Goal: Task Accomplishment & Management: Manage account settings

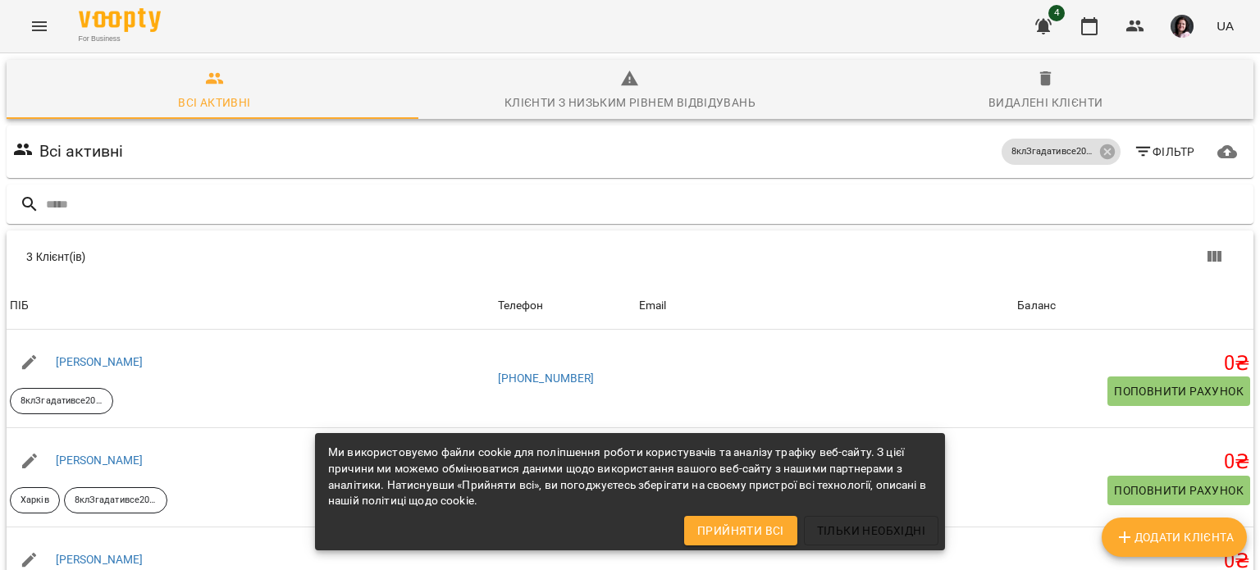
scroll to position [156, 0]
click at [781, 530] on span "Прийняти всі" at bounding box center [740, 531] width 87 height 20
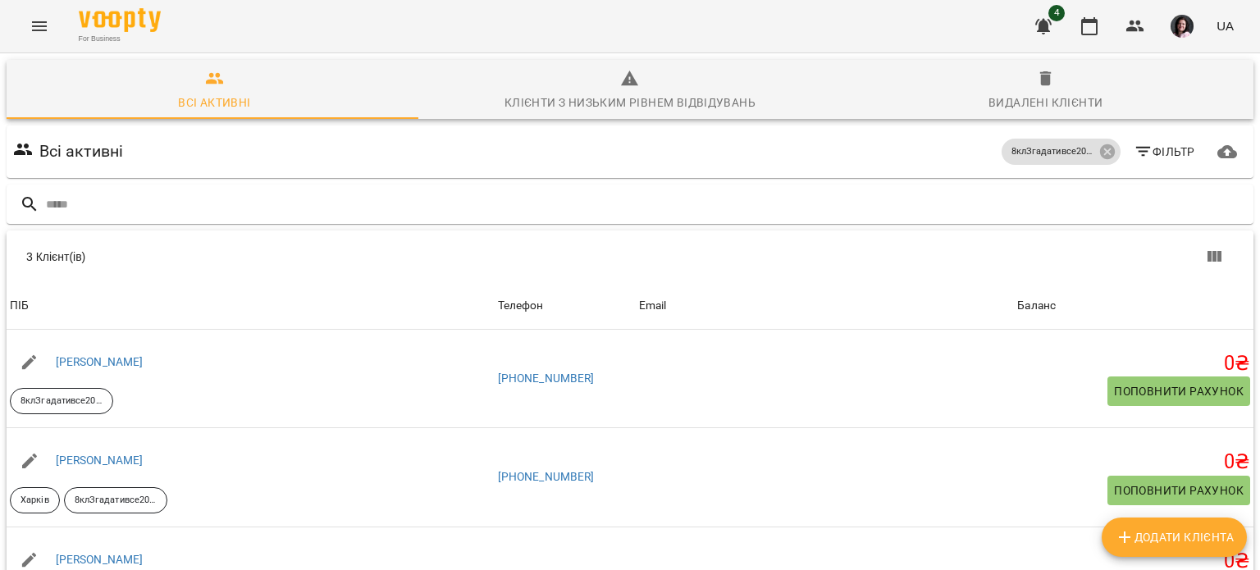
scroll to position [0, 0]
click at [59, 16] on div "For Business 4 UA" at bounding box center [630, 26] width 1260 height 52
click at [44, 24] on icon "Menu" at bounding box center [40, 26] width 20 height 20
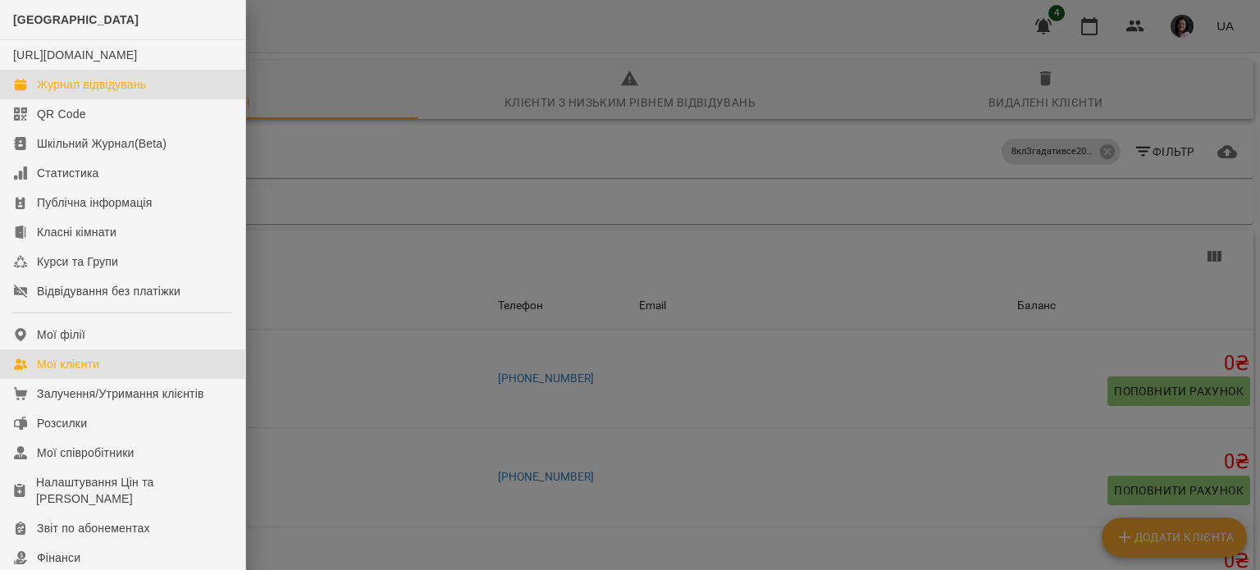
click at [75, 93] on div "Журнал відвідувань" at bounding box center [91, 84] width 109 height 16
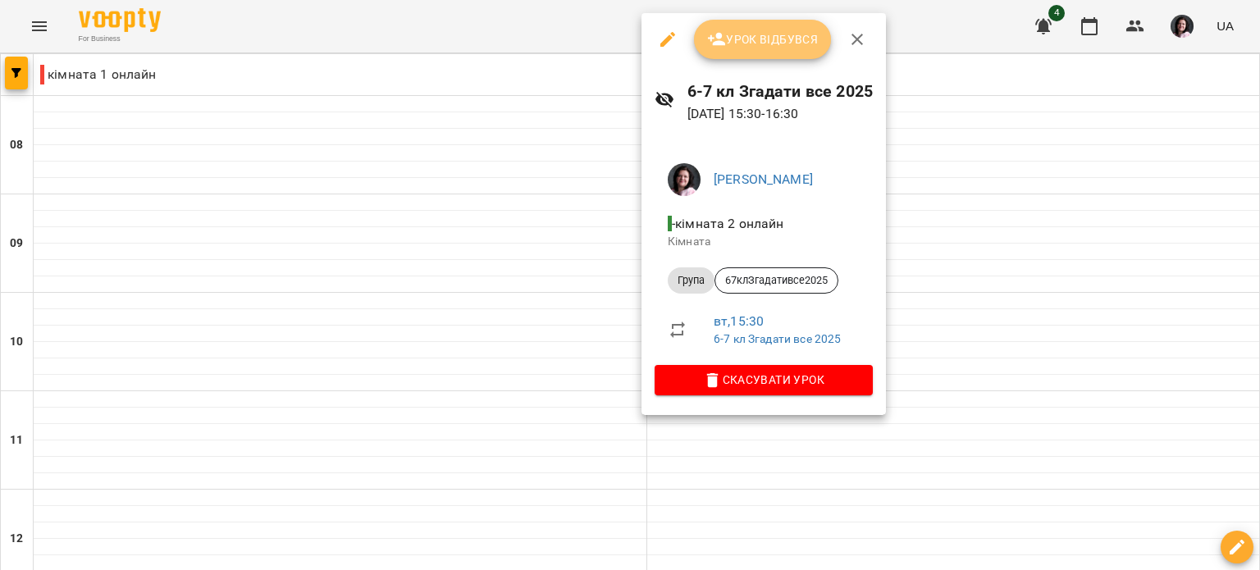
click at [797, 43] on span "Урок відбувся" at bounding box center [763, 40] width 112 height 20
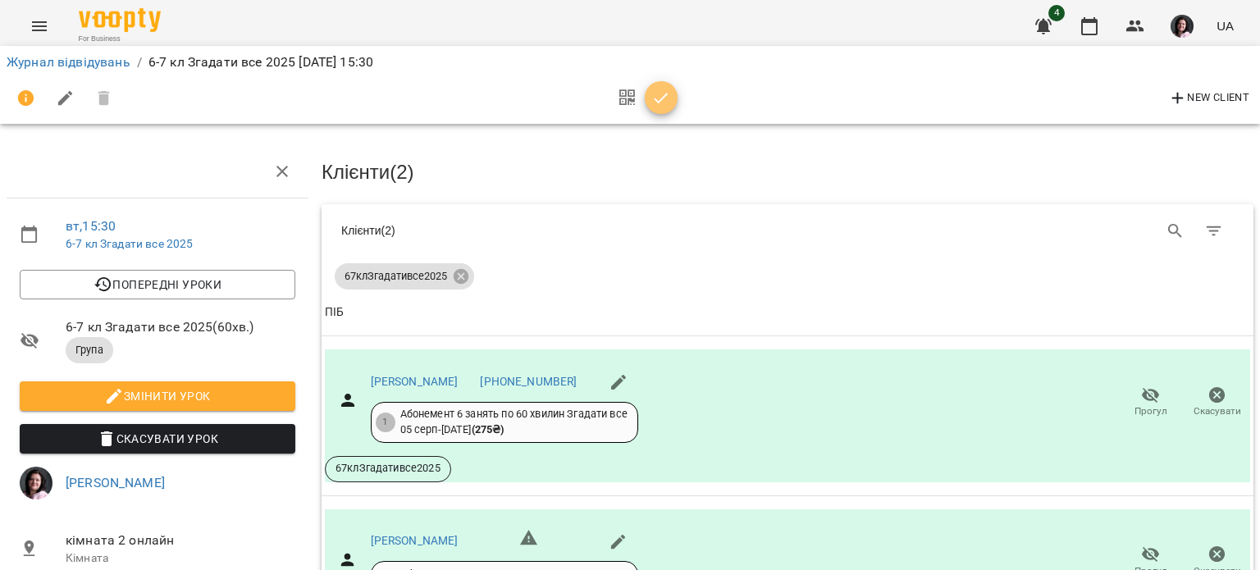
click at [668, 104] on icon "button" at bounding box center [661, 99] width 20 height 20
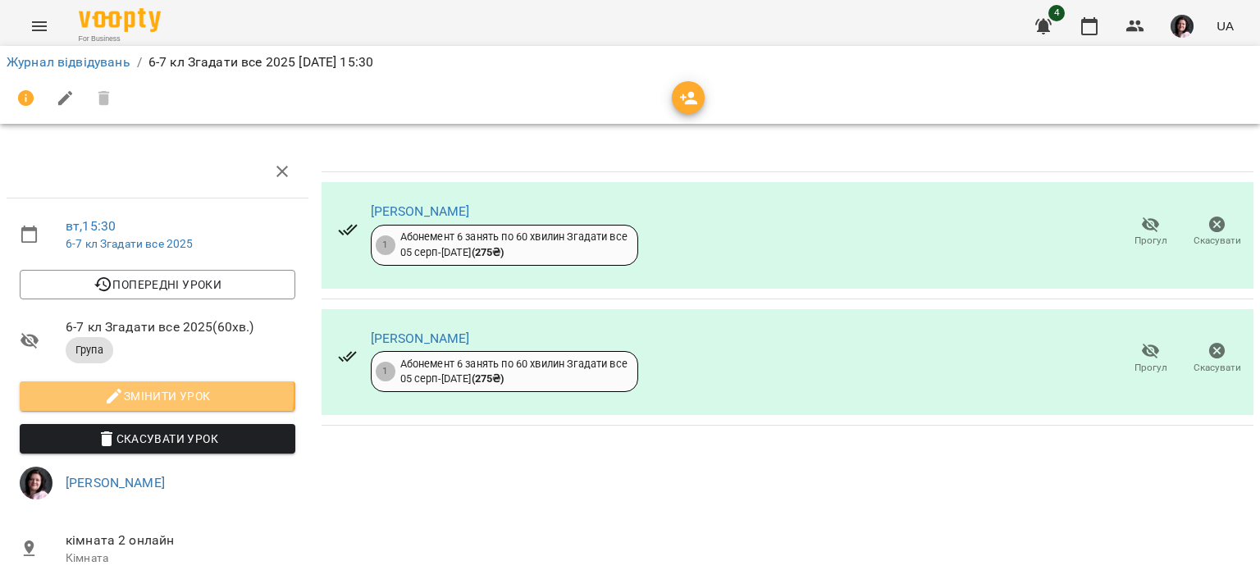
click at [135, 392] on span "Змінити урок" at bounding box center [157, 396] width 249 height 20
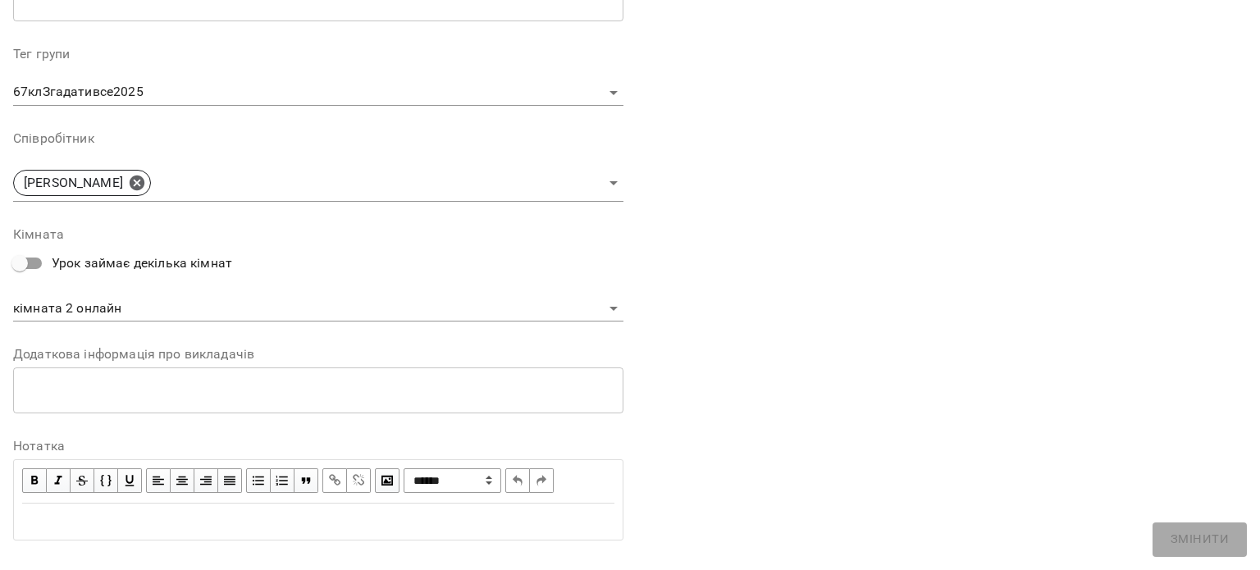
scroll to position [520, 0]
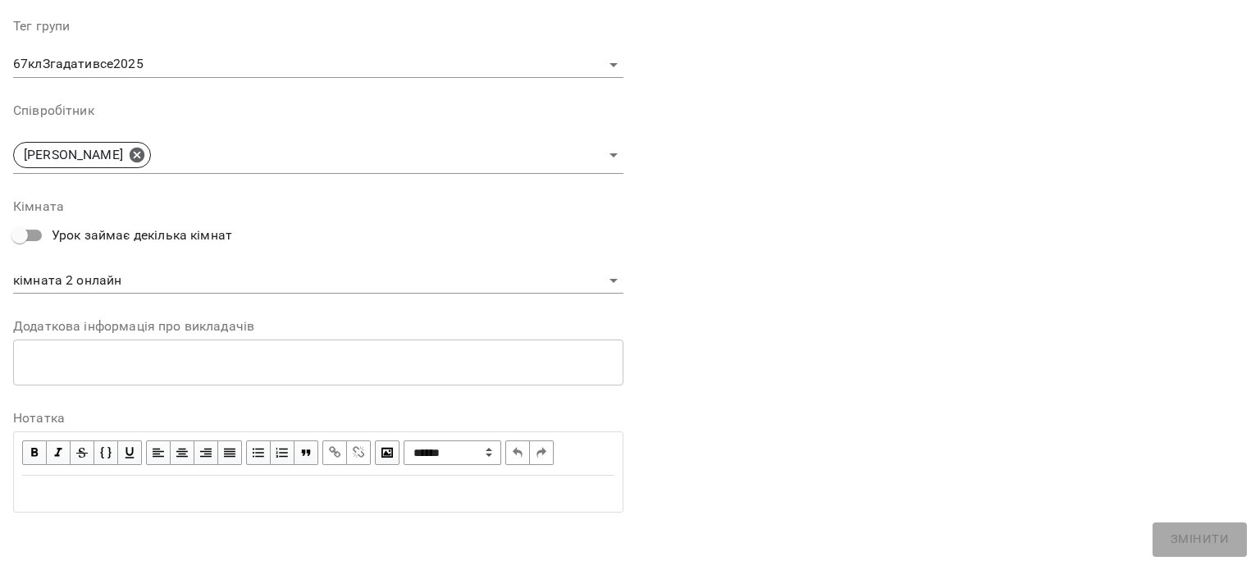
click at [77, 350] on div "* ​" at bounding box center [318, 363] width 610 height 46
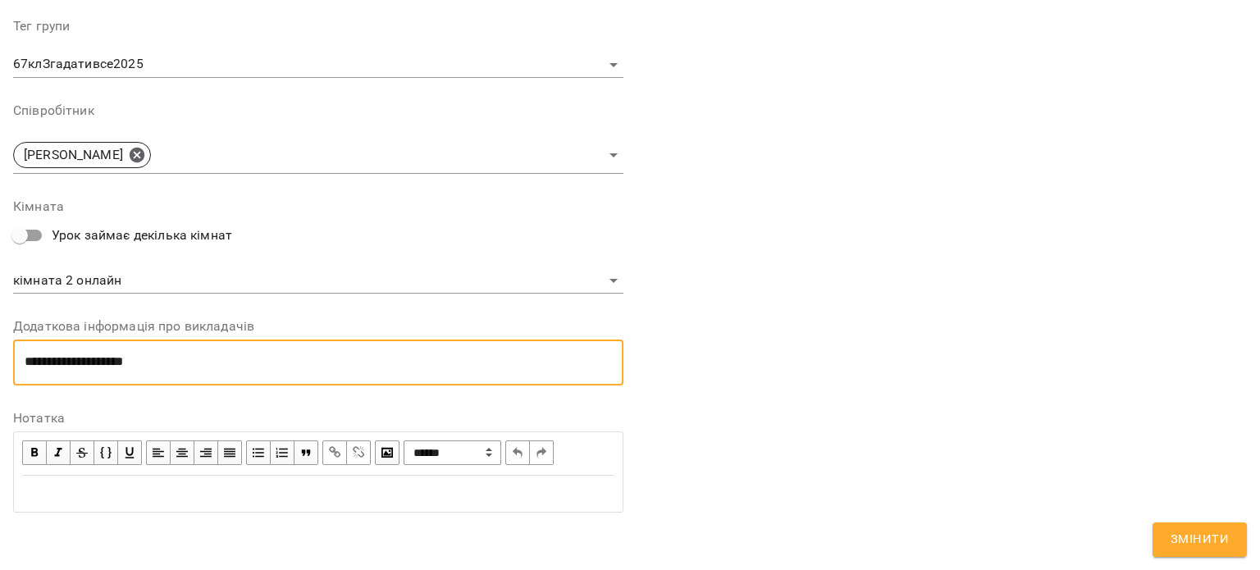
click at [228, 367] on textarea "**********" at bounding box center [315, 362] width 581 height 16
type textarea "**********"
click at [1198, 527] on button "Змінити" at bounding box center [1200, 540] width 94 height 34
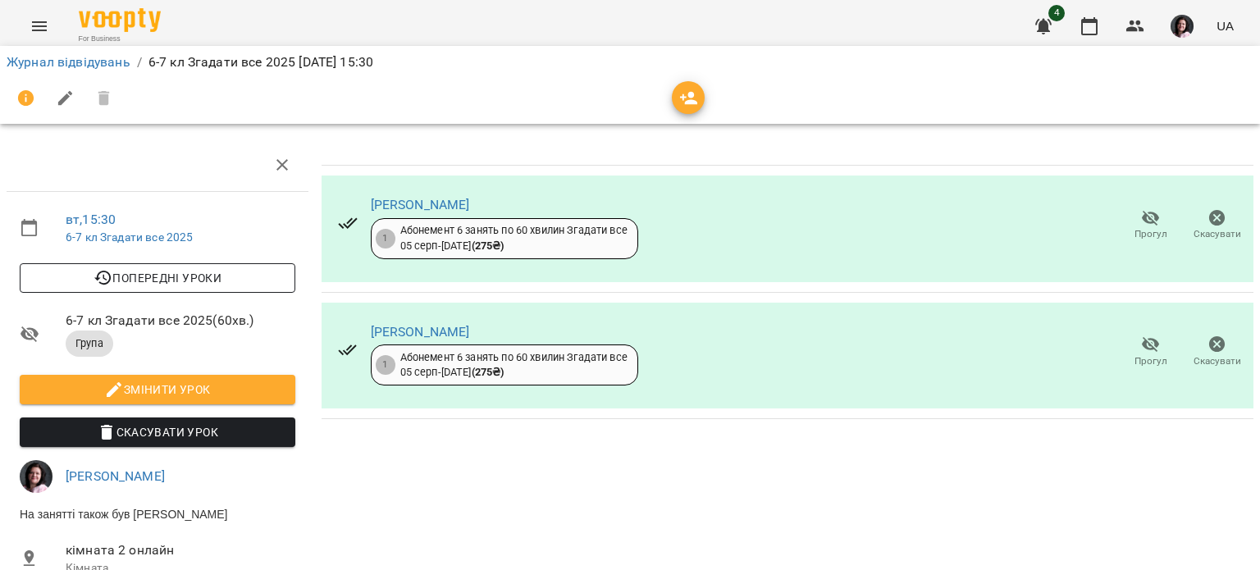
scroll to position [0, 0]
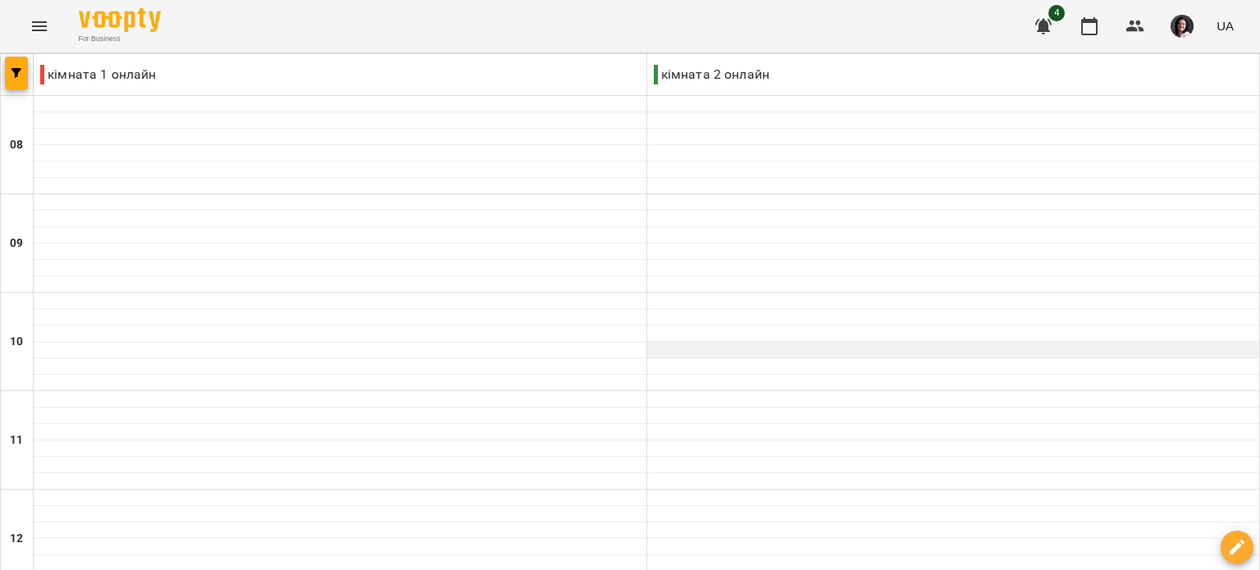
scroll to position [738, 0]
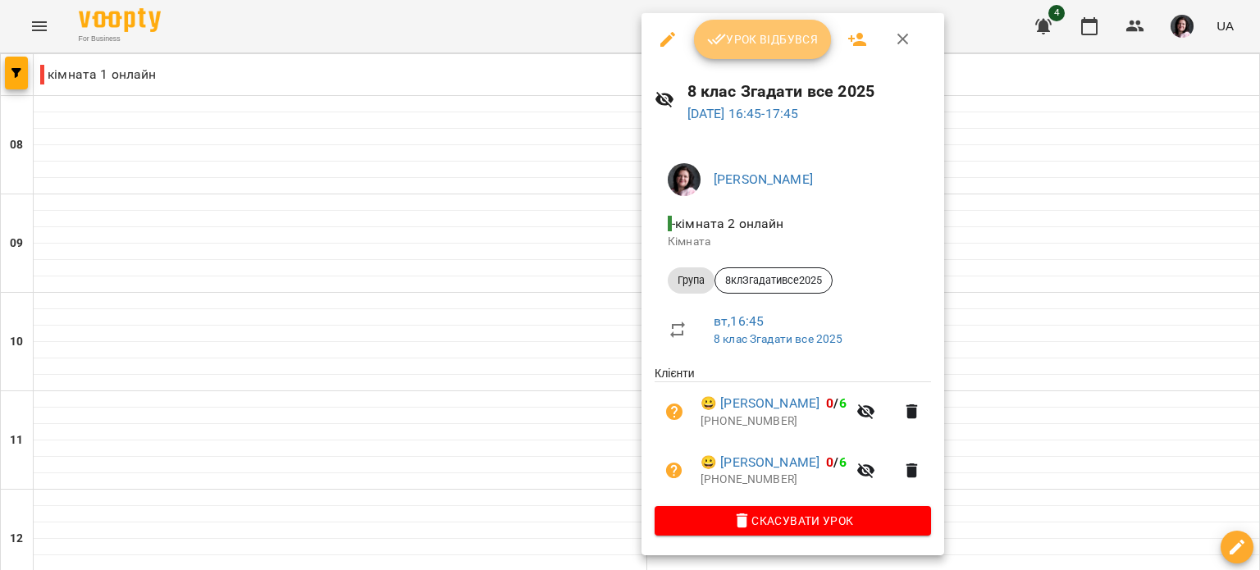
click at [736, 31] on span "Урок відбувся" at bounding box center [763, 40] width 112 height 20
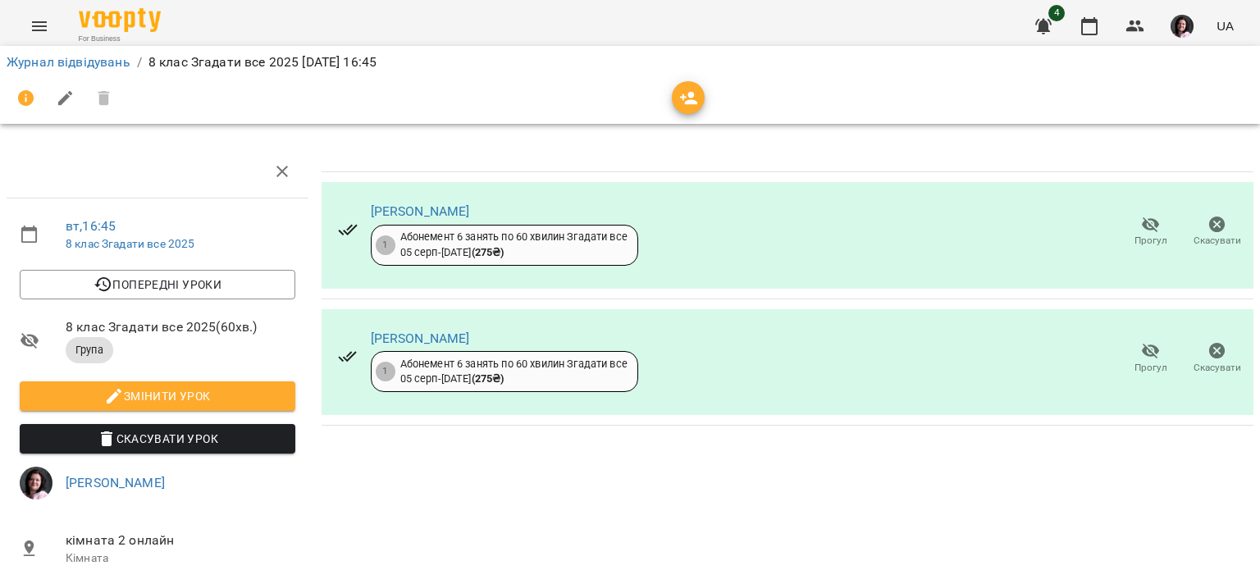
click at [1142, 354] on icon "button" at bounding box center [1151, 352] width 18 height 16
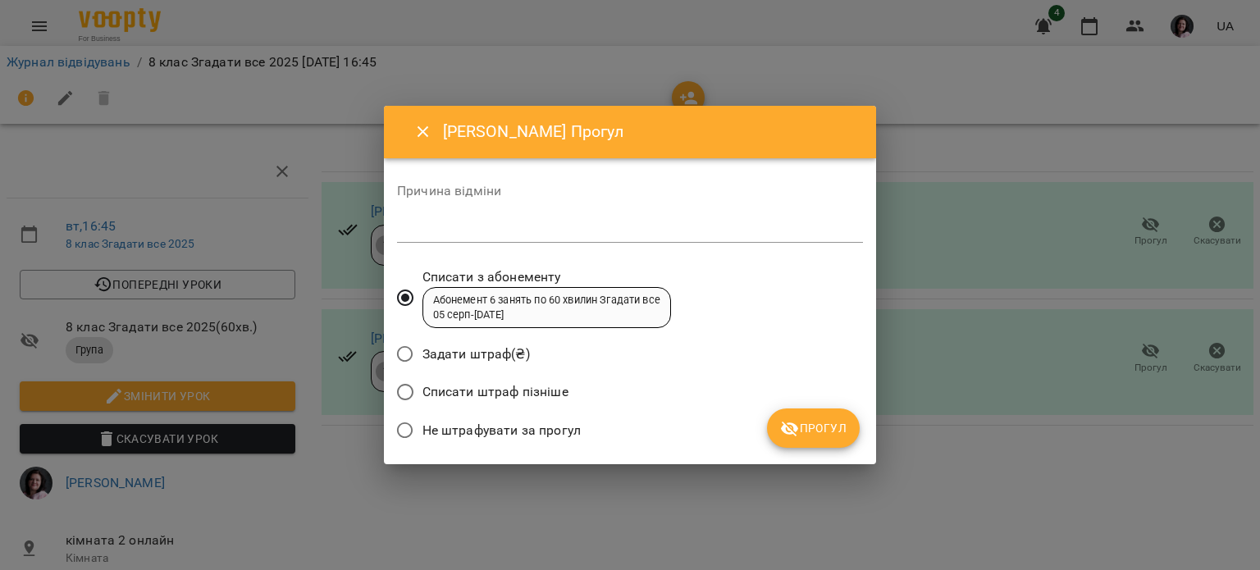
click at [512, 391] on span "Списати штраф пізніше" at bounding box center [495, 392] width 146 height 20
click at [821, 432] on span "Прогул" at bounding box center [813, 428] width 66 height 20
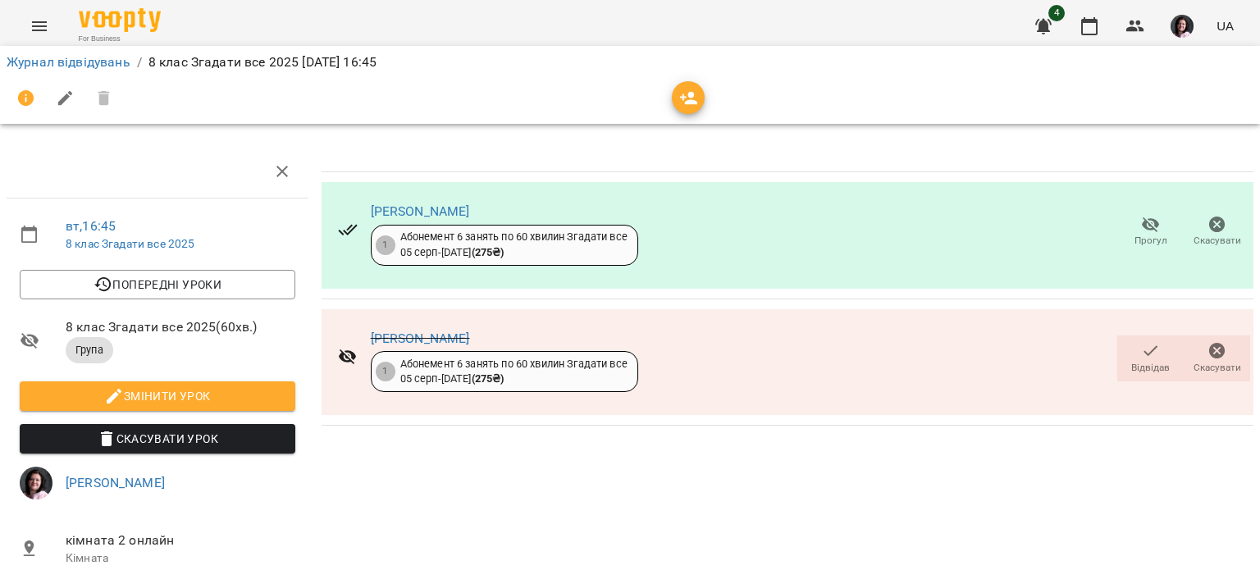
scroll to position [157, 0]
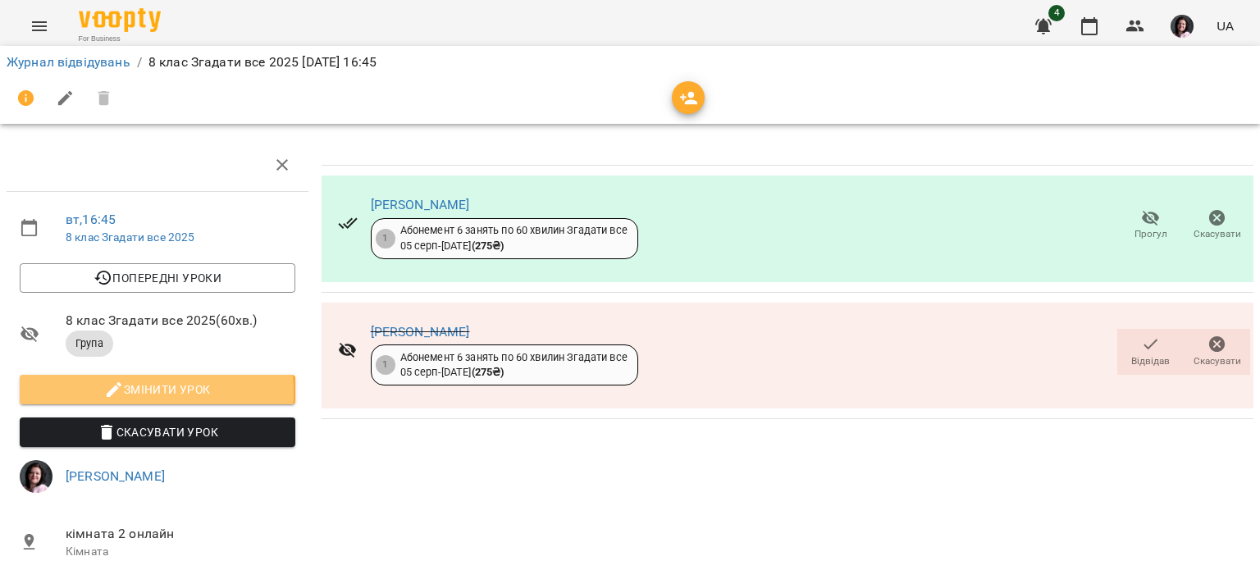
click at [142, 380] on span "Змінити урок" at bounding box center [157, 390] width 249 height 20
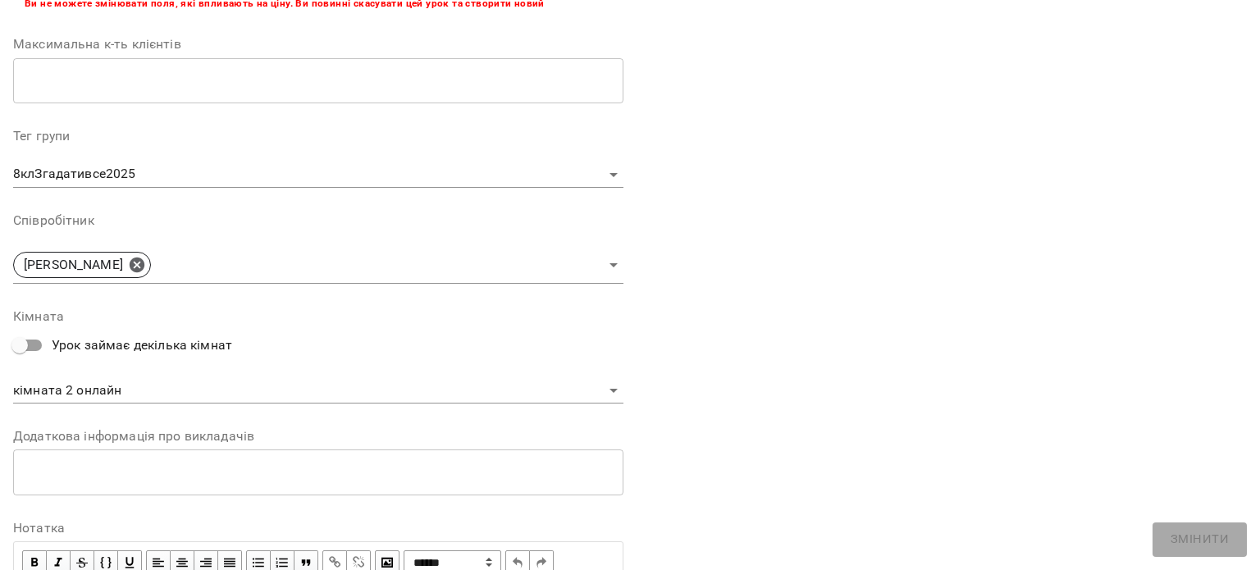
scroll to position [520, 0]
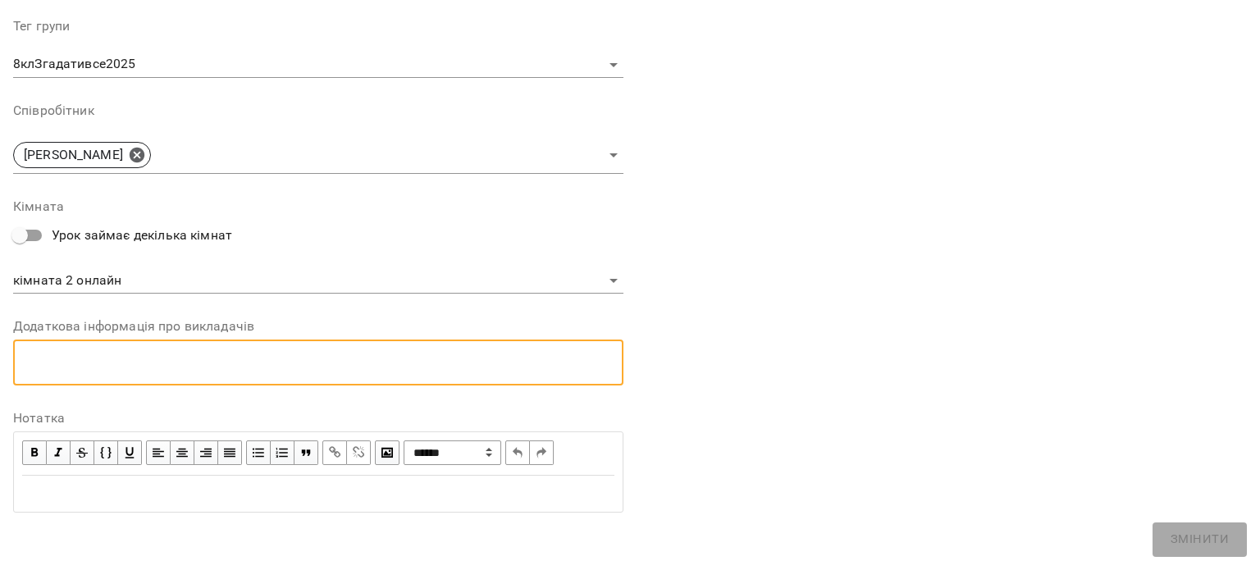
click at [139, 360] on textarea at bounding box center [318, 362] width 587 height 16
type textarea "**********"
click at [1203, 531] on span "Змінити" at bounding box center [1200, 539] width 58 height 21
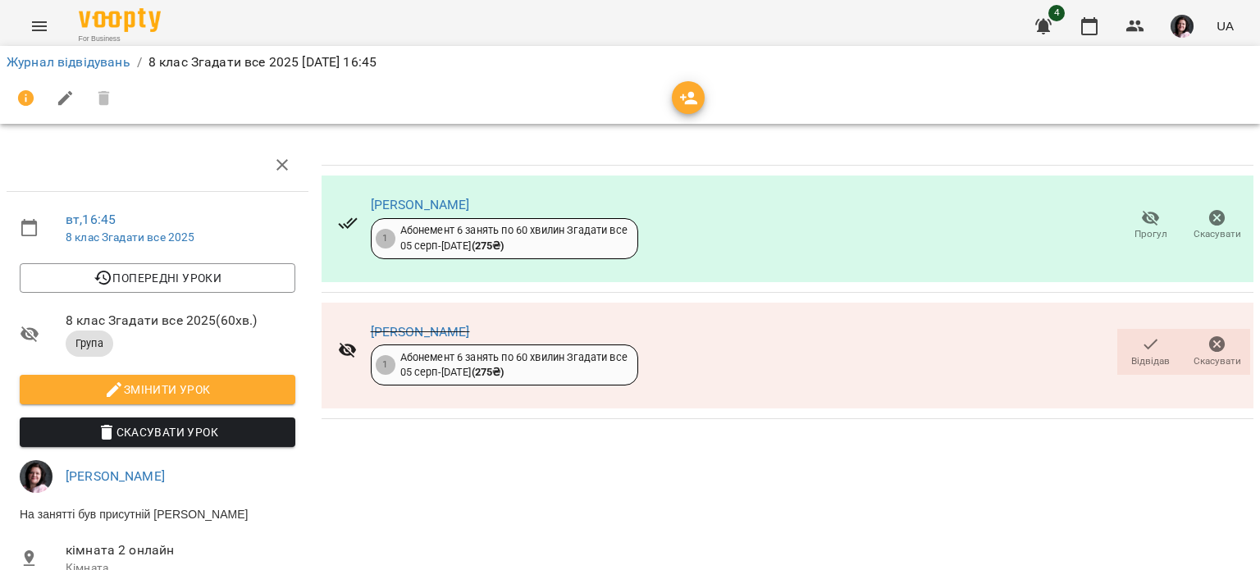
scroll to position [0, 0]
